Goal: Task Accomplishment & Management: Manage account settings

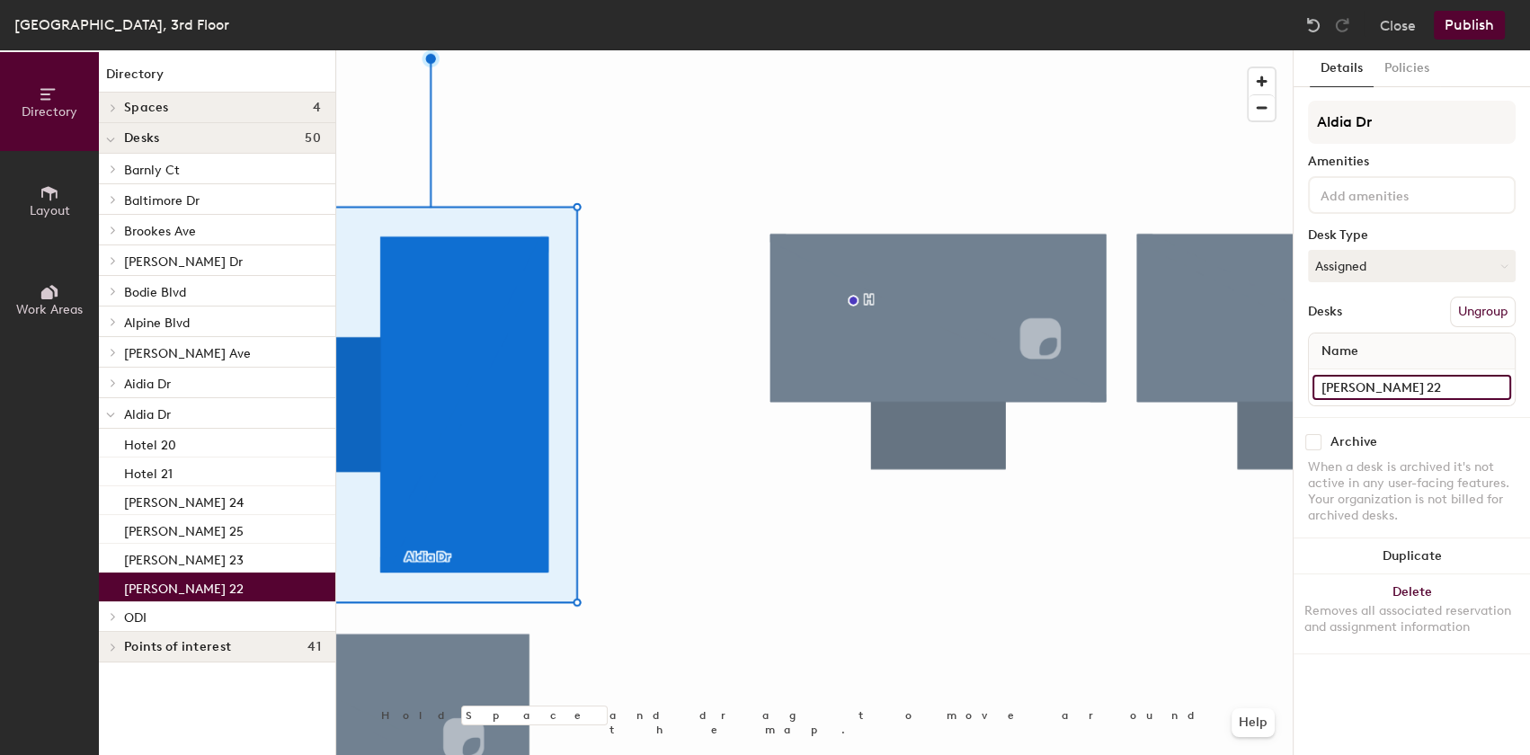
click at [1382, 383] on input "[PERSON_NAME] 22" at bounding box center [1412, 387] width 199 height 25
click at [1459, 385] on input "[PERSON_NAME] 22" at bounding box center [1412, 387] width 199 height 25
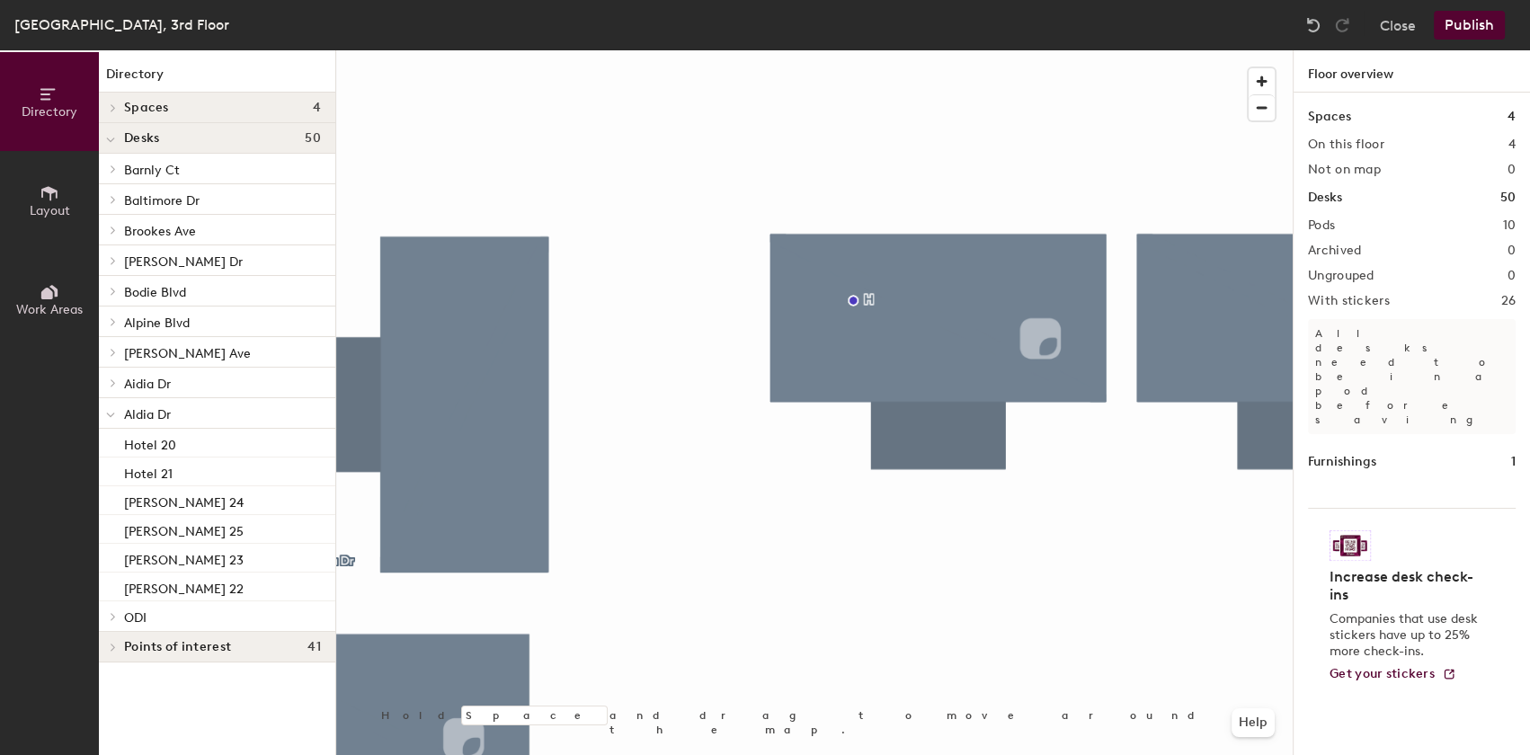
click at [1479, 21] on button "Publish" at bounding box center [1469, 25] width 71 height 29
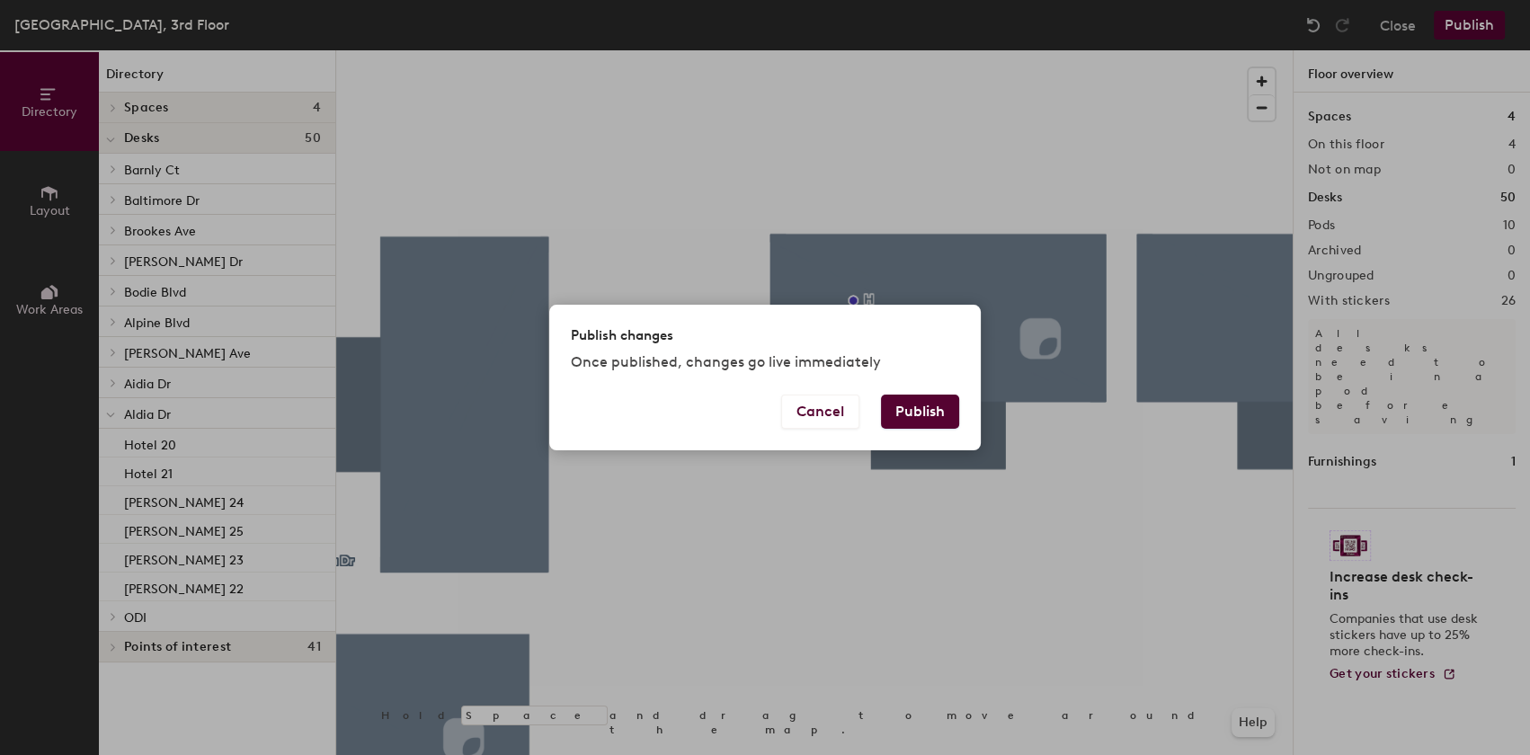
click at [924, 405] on button "Publish" at bounding box center [920, 412] width 78 height 34
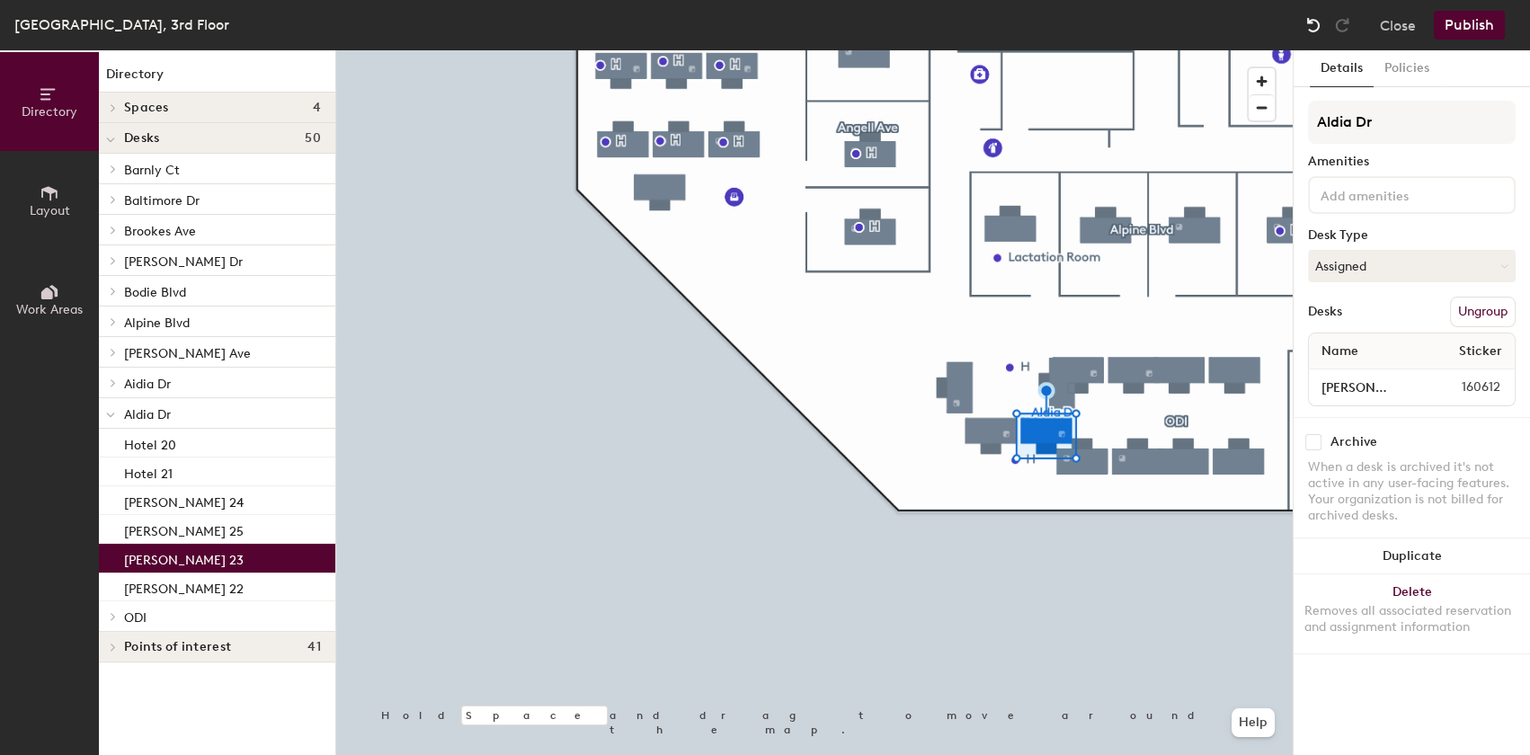
click at [1312, 22] on img at bounding box center [1313, 25] width 18 height 18
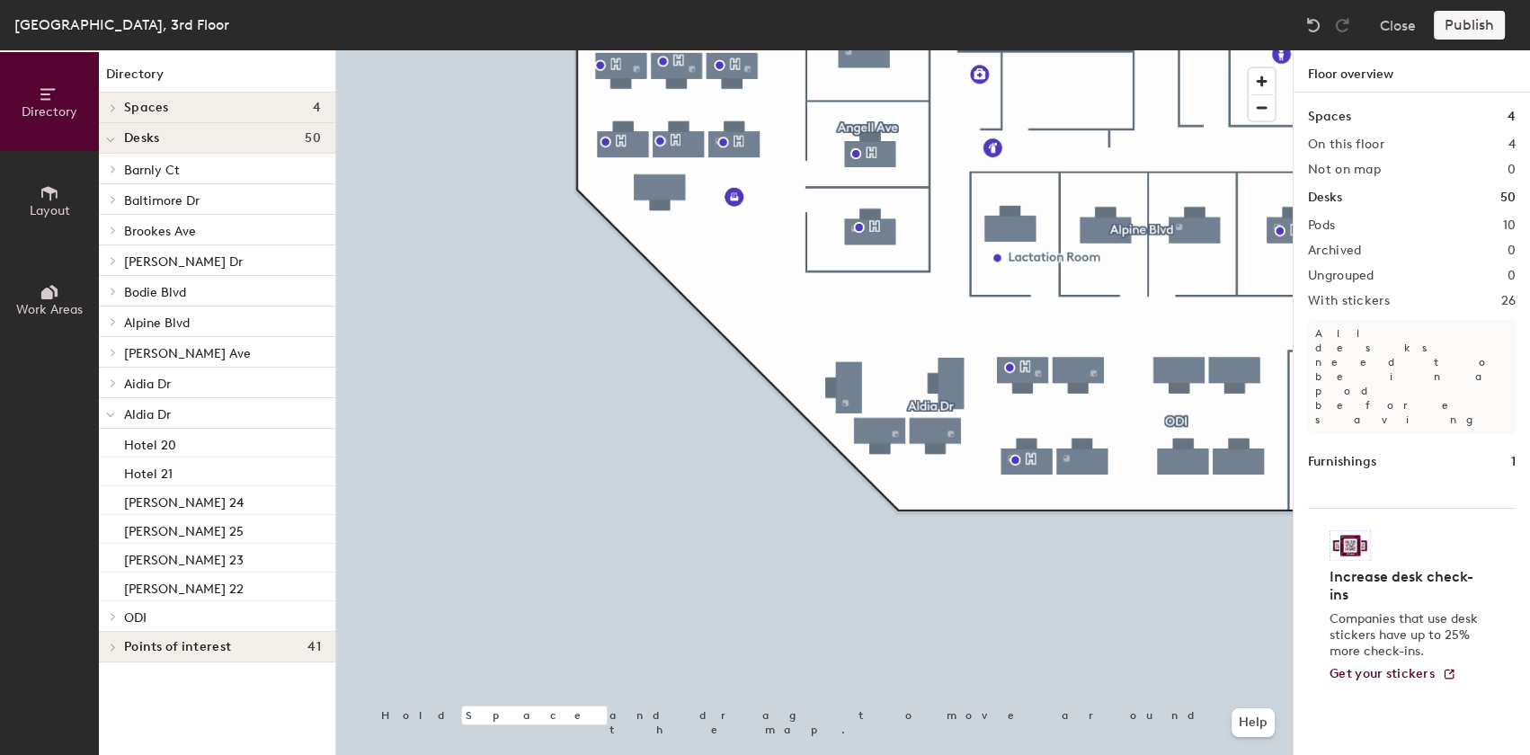
click at [1188, 50] on div at bounding box center [814, 50] width 957 height 0
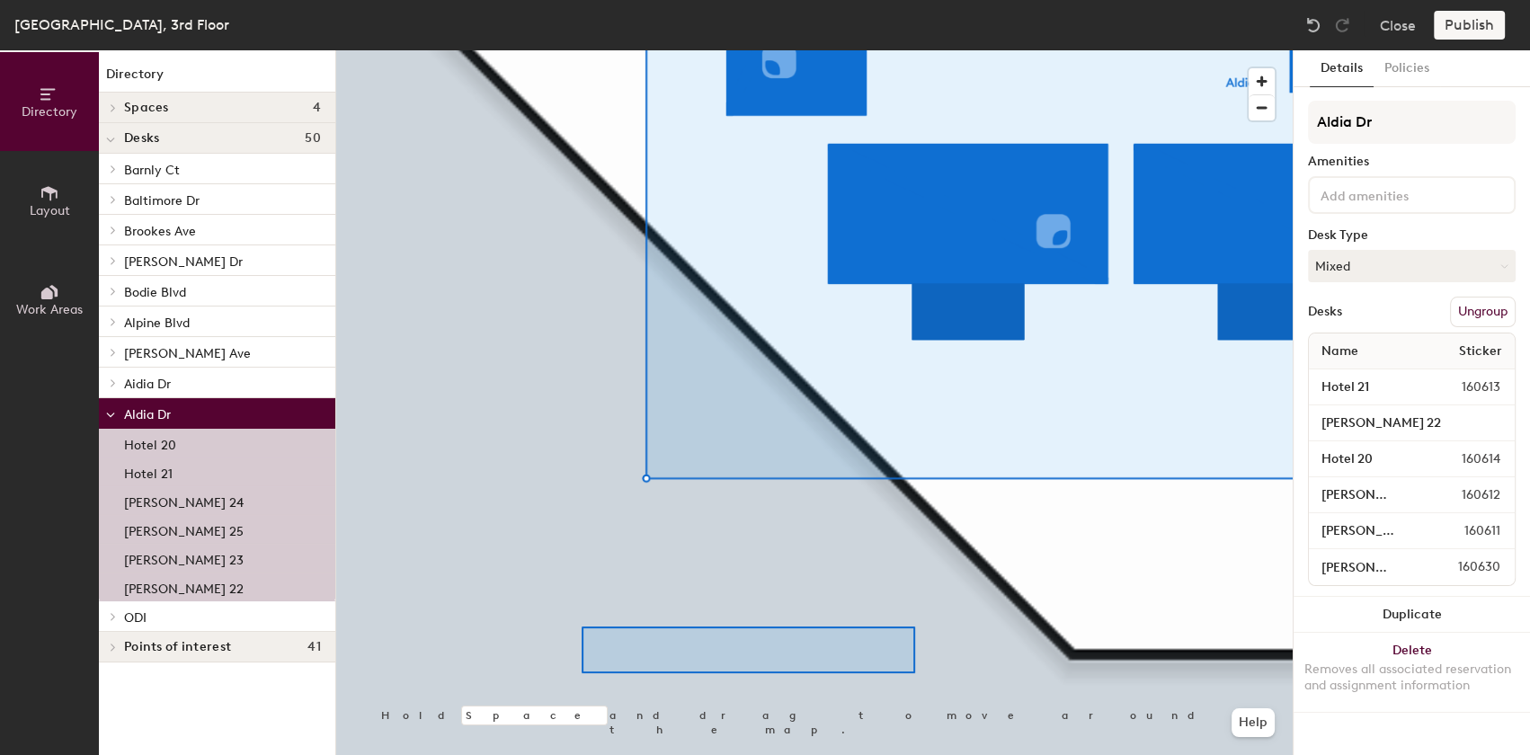
click at [574, 50] on div at bounding box center [814, 50] width 957 height 0
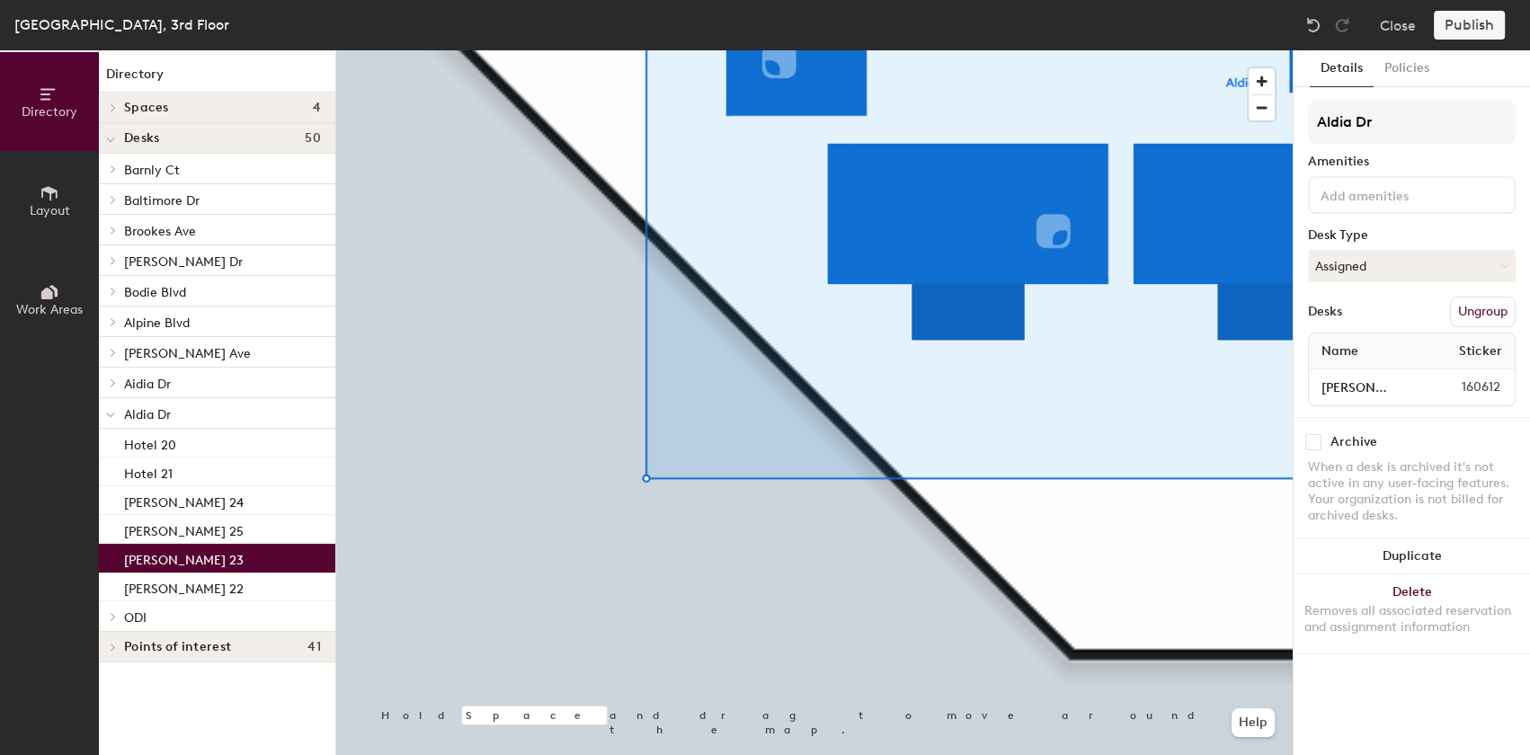
click at [161, 560] on p "[PERSON_NAME] 23" at bounding box center [184, 557] width 120 height 21
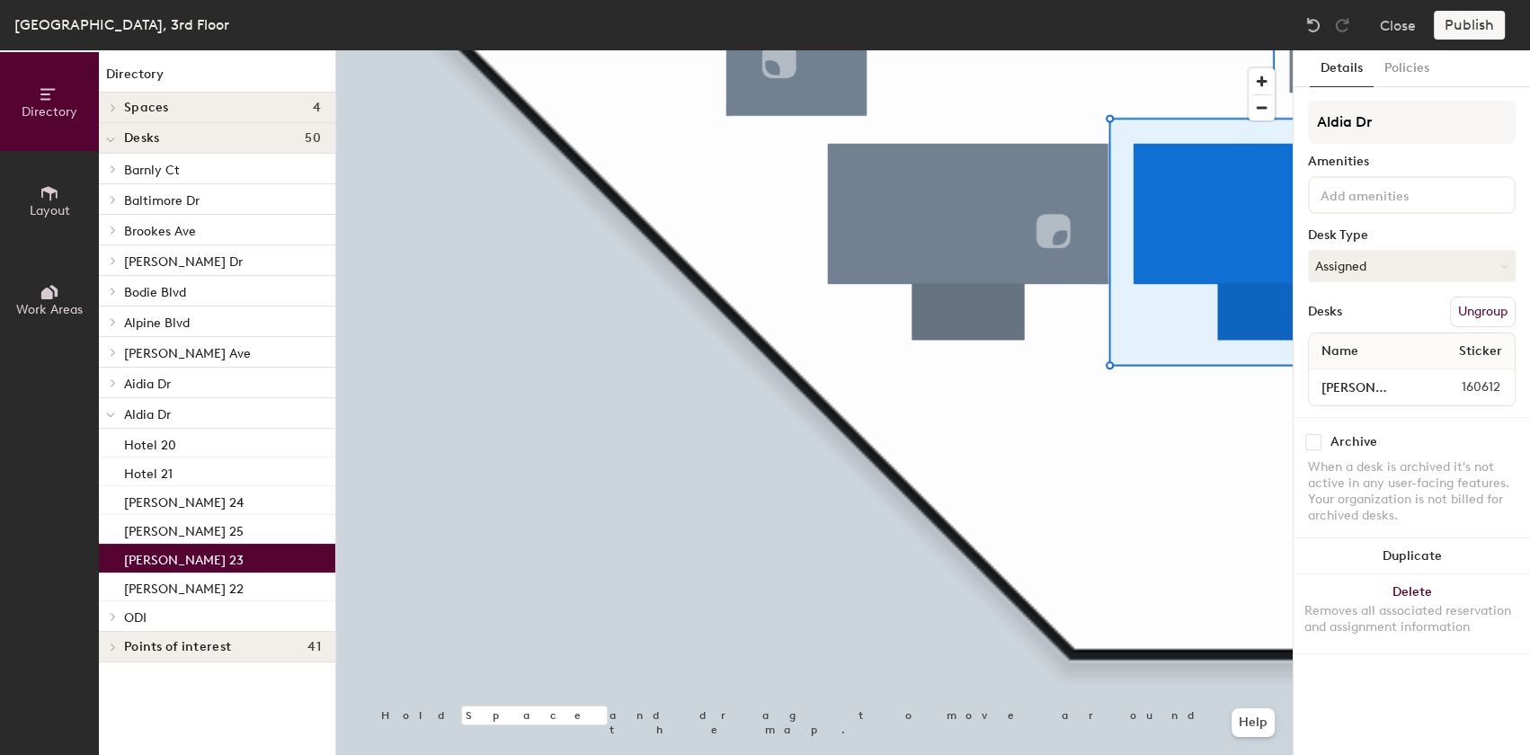
click at [161, 560] on p "[PERSON_NAME] 23" at bounding box center [184, 557] width 120 height 21
click at [1354, 386] on input "[PERSON_NAME] 23" at bounding box center [1366, 387] width 106 height 25
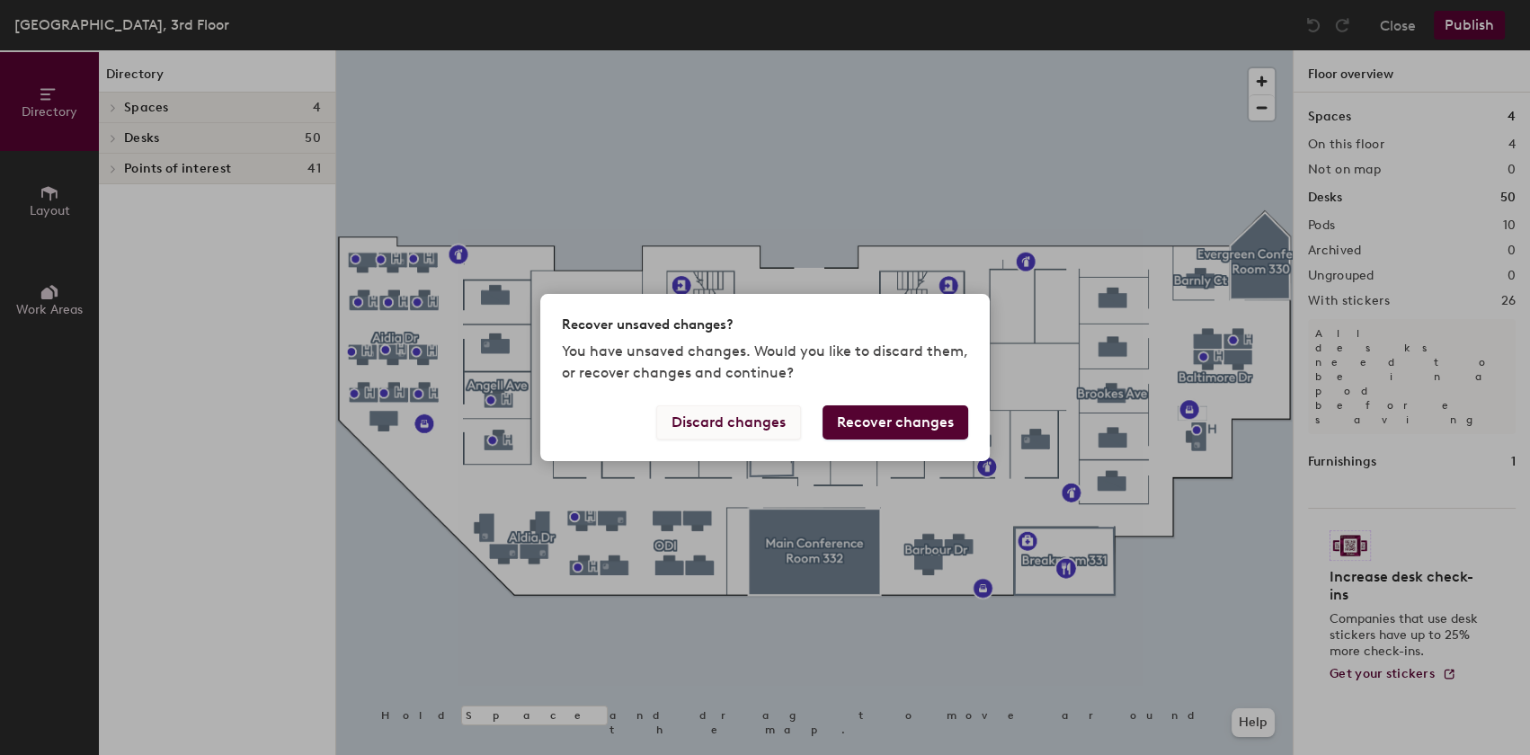
click at [741, 422] on button "Discard changes" at bounding box center [728, 422] width 145 height 34
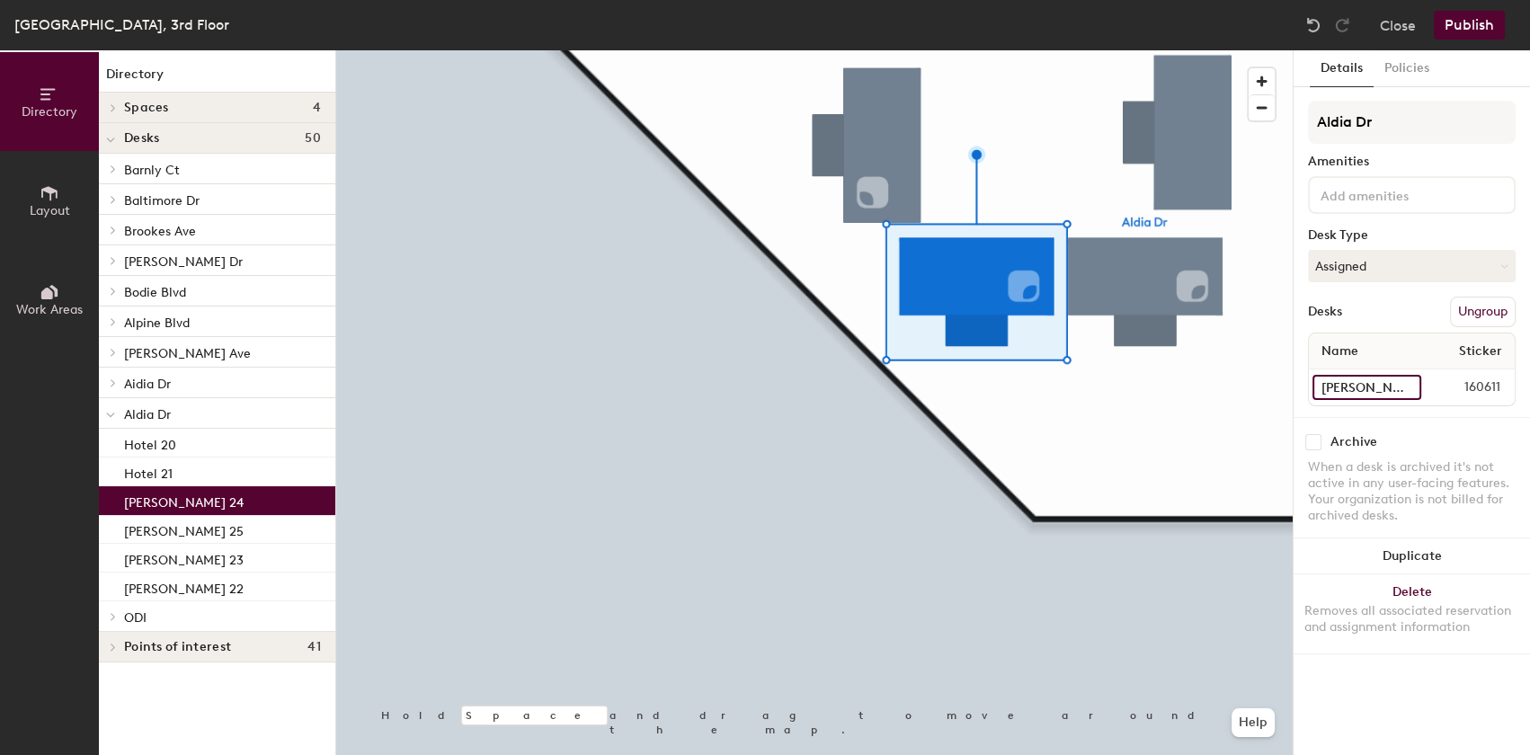
click at [1403, 385] on input "[PERSON_NAME] 24" at bounding box center [1367, 387] width 109 height 25
click at [1411, 65] on button "Policies" at bounding box center [1407, 68] width 67 height 37
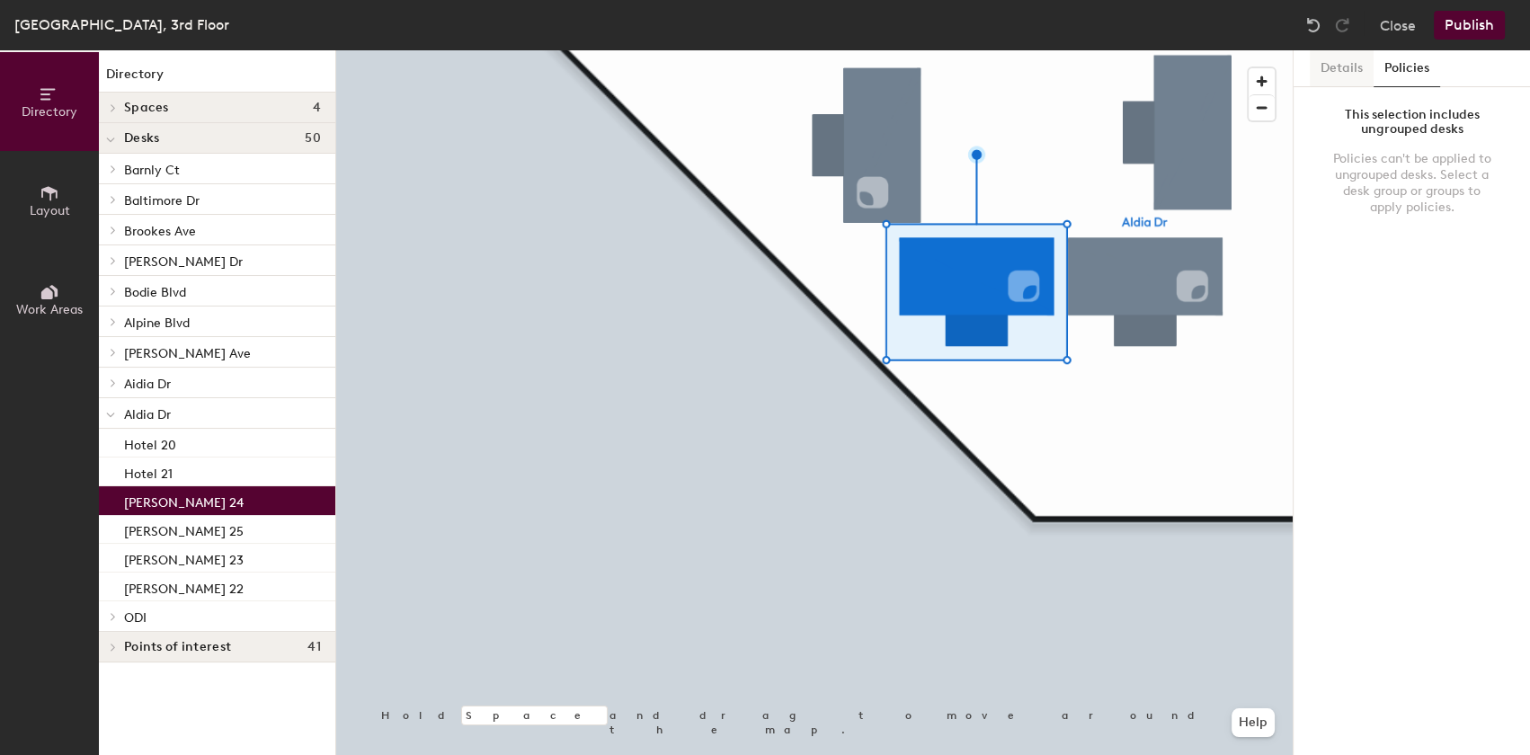
click at [1366, 64] on button "Details" at bounding box center [1342, 68] width 64 height 37
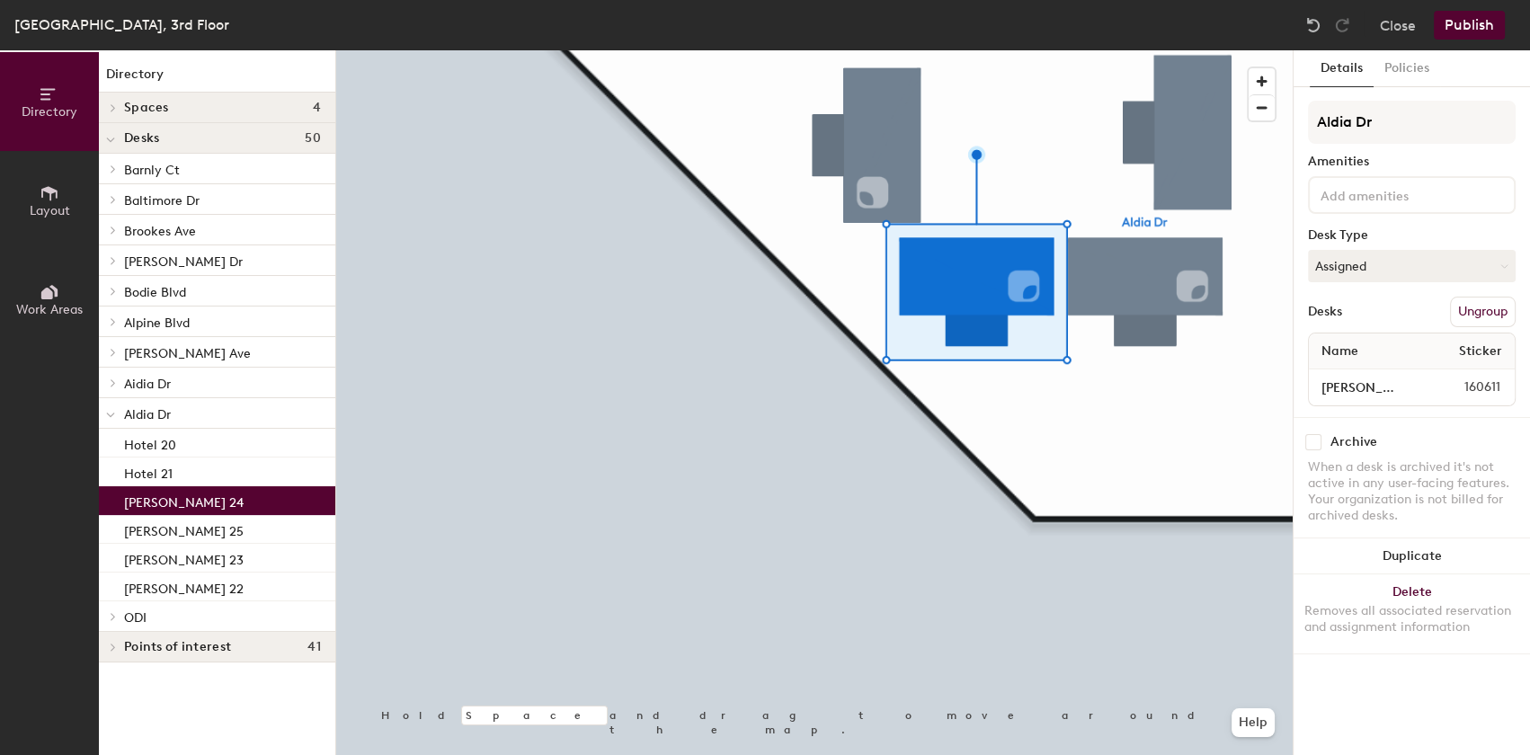
click at [210, 494] on p "[PERSON_NAME] 24" at bounding box center [184, 500] width 120 height 21
click at [208, 503] on p "[PERSON_NAME] 24" at bounding box center [184, 500] width 120 height 21
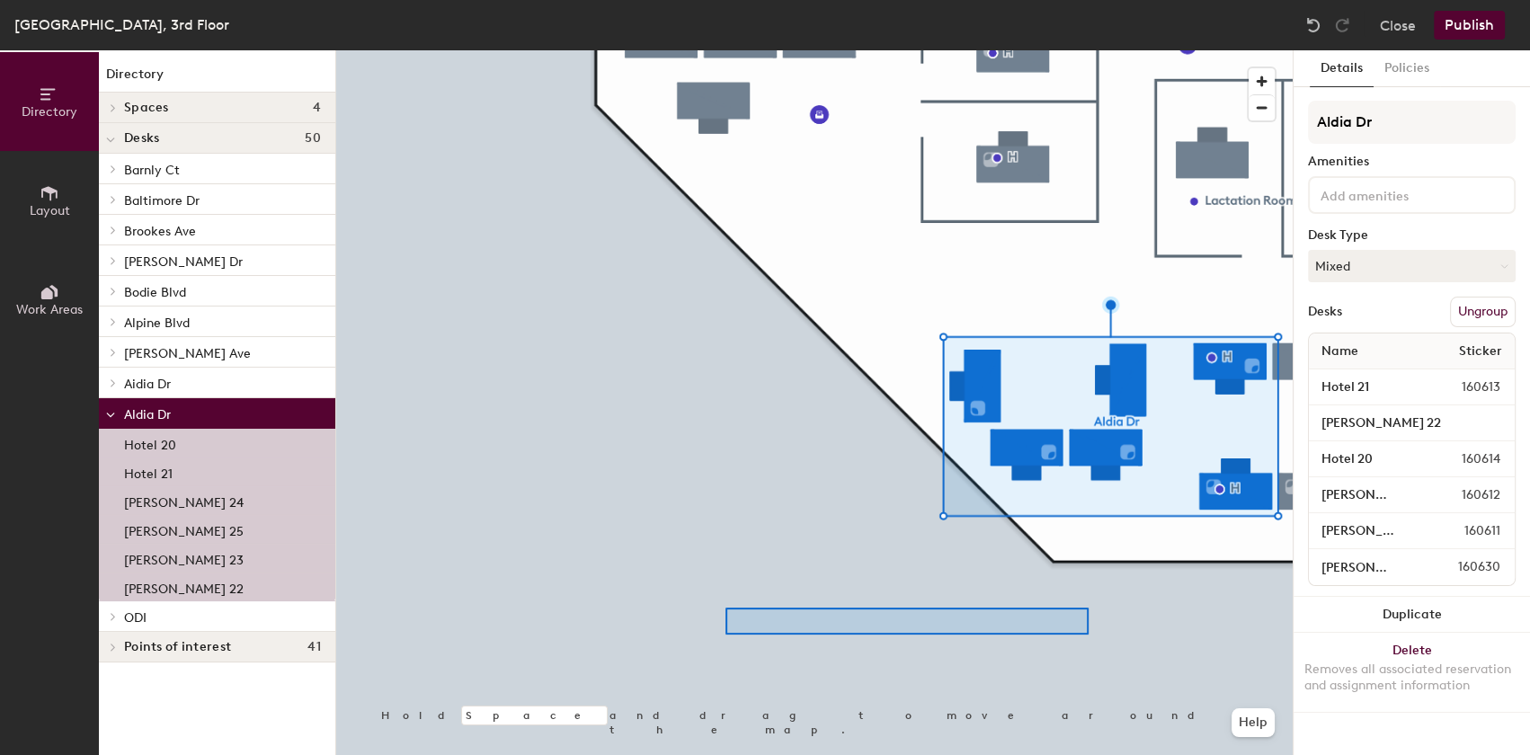
click at [682, 50] on div at bounding box center [814, 50] width 957 height 0
